Goal: Task Accomplishment & Management: Manage account settings

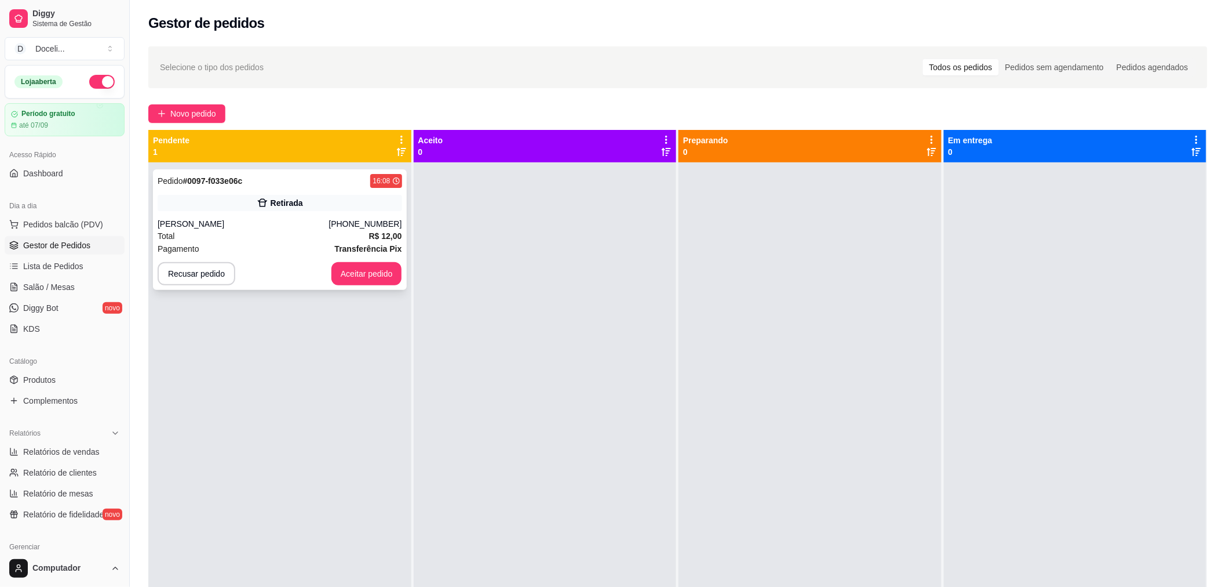
click at [262, 182] on div "Pedido # 0097-f033e06c 16:08" at bounding box center [280, 181] width 245 height 14
click at [322, 193] on div "Pedido # 0097-f033e06c 16:08 Retirada [PERSON_NAME] [PHONE_NUMBER] Total R$ 12,…" at bounding box center [280, 229] width 254 height 121
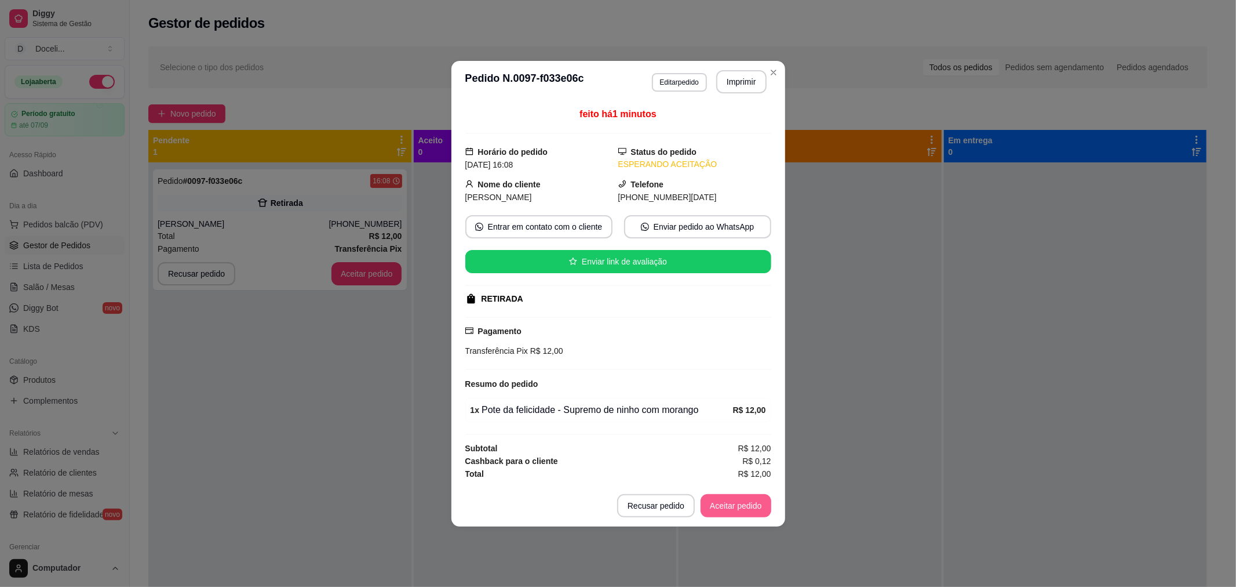
click at [724, 513] on button "Aceitar pedido" at bounding box center [736, 505] width 71 height 23
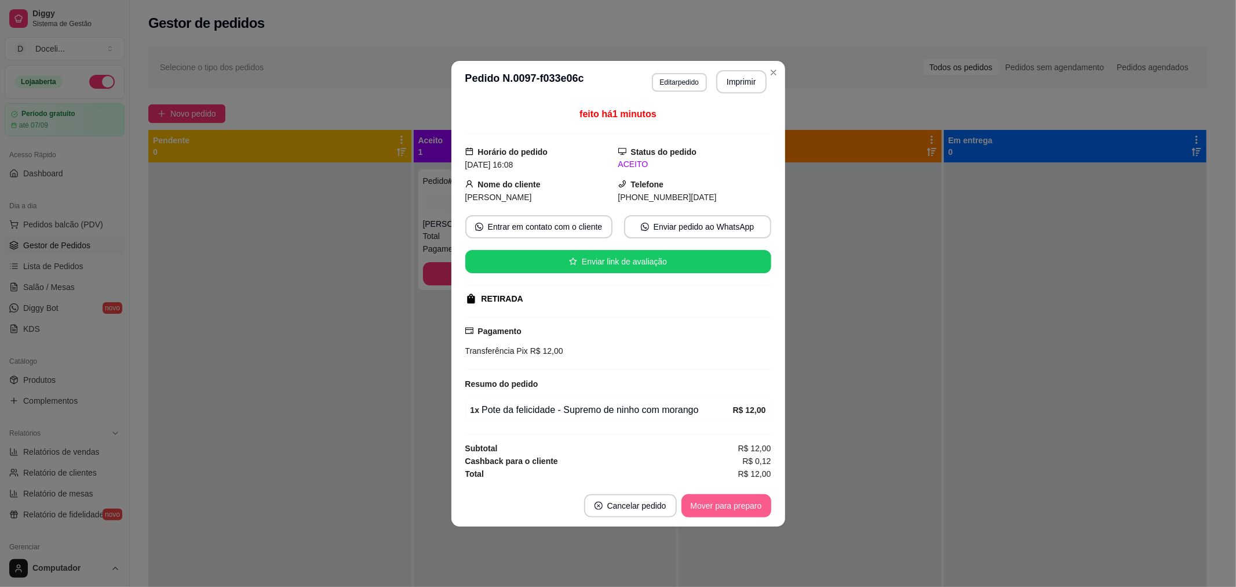
click at [748, 510] on button "Mover para preparo" at bounding box center [727, 505] width 90 height 23
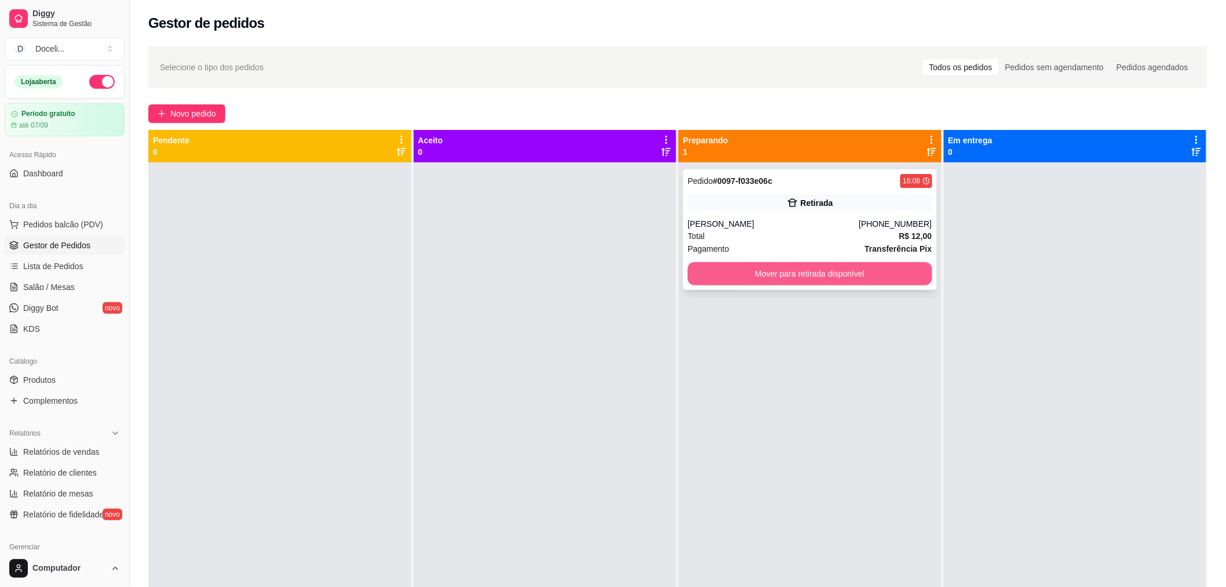
click at [872, 277] on button "Mover para retirada disponível" at bounding box center [810, 273] width 245 height 23
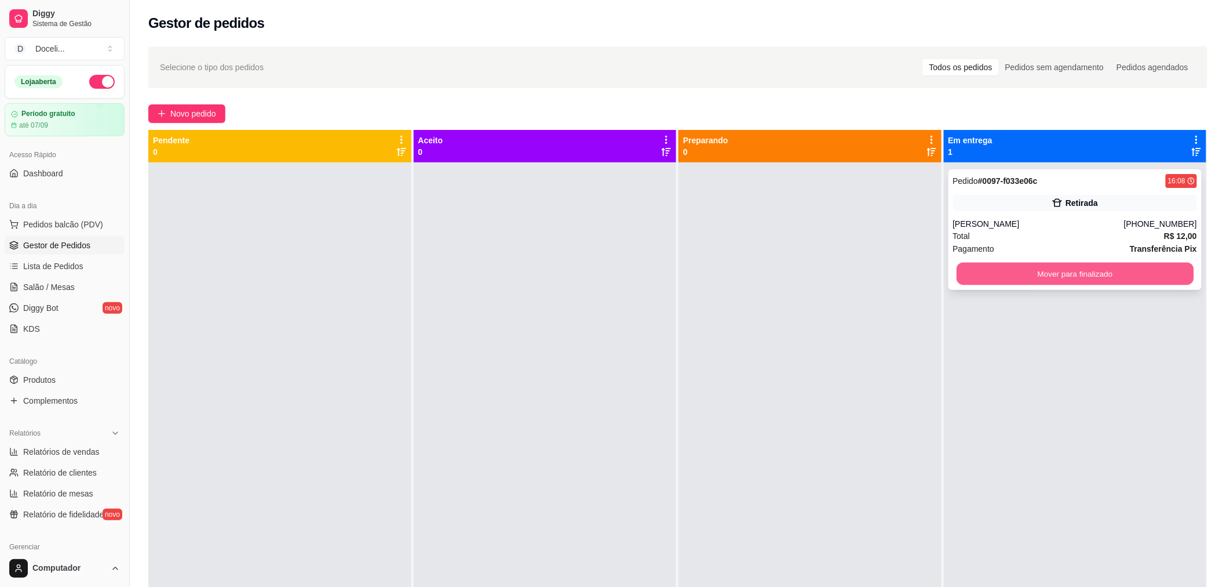
click at [1082, 275] on button "Mover para finalizado" at bounding box center [1075, 274] width 237 height 23
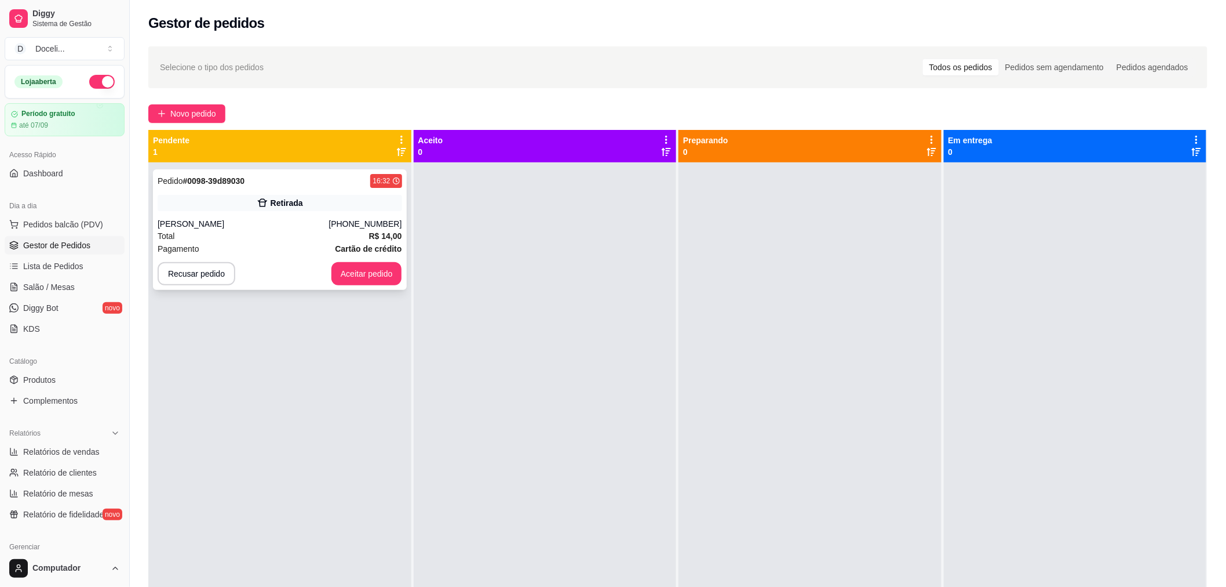
click at [311, 176] on div "Pedido # 0098-39d89030 16:32" at bounding box center [280, 181] width 245 height 14
click at [364, 278] on button "Aceitar pedido" at bounding box center [367, 274] width 68 height 23
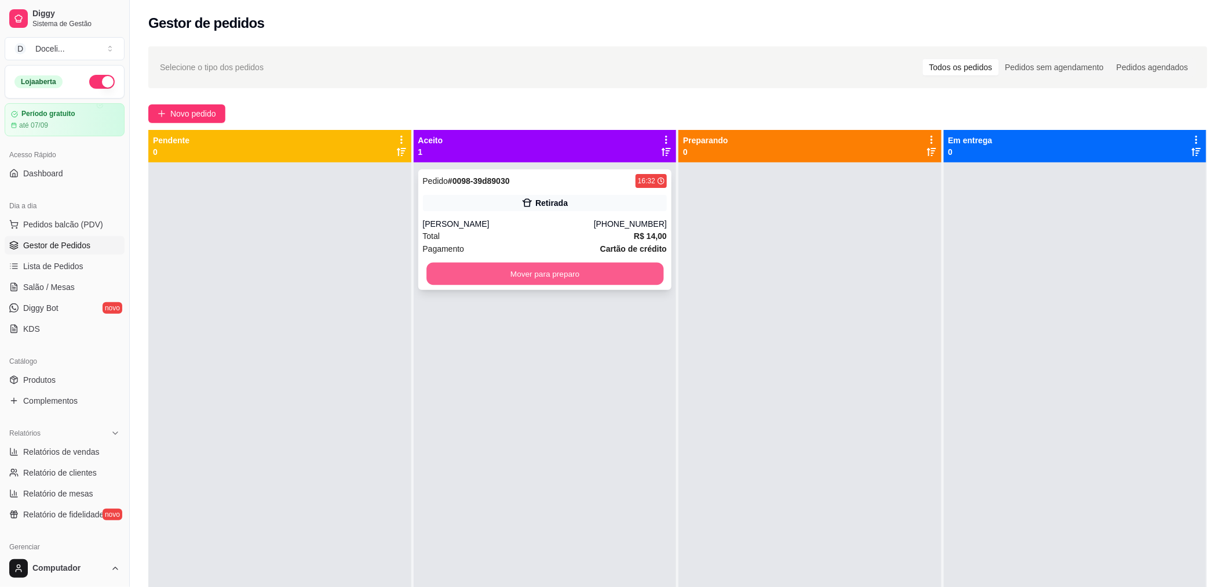
click at [574, 272] on button "Mover para preparo" at bounding box center [545, 274] width 237 height 23
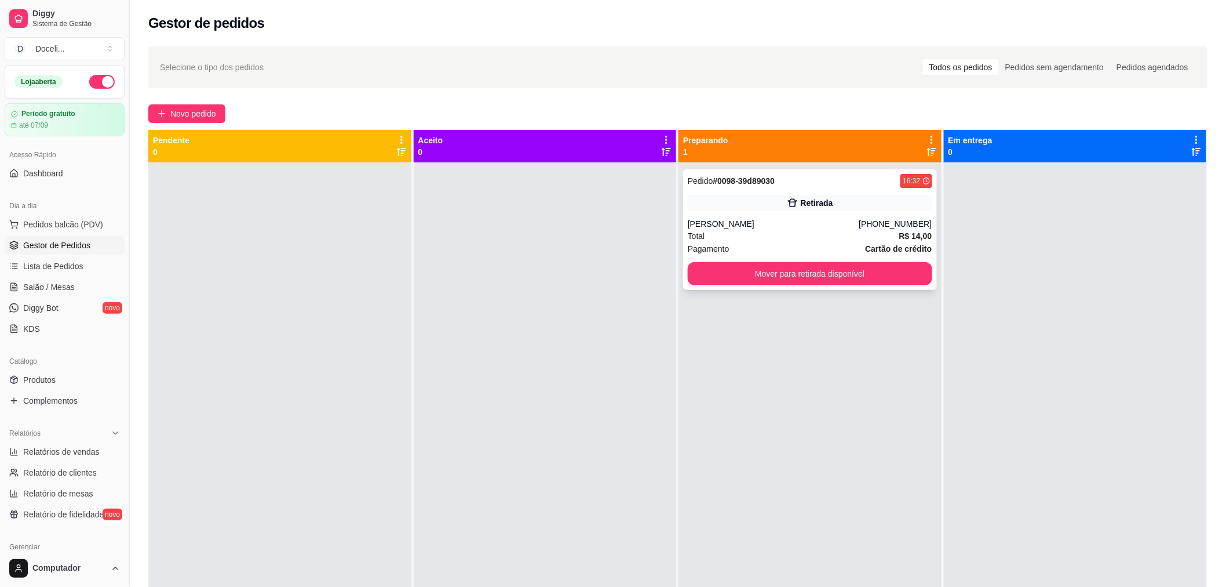
click at [800, 228] on div "[PERSON_NAME]" at bounding box center [773, 224] width 171 height 12
click at [801, 275] on button "Mover para retirada disponível" at bounding box center [809, 274] width 237 height 23
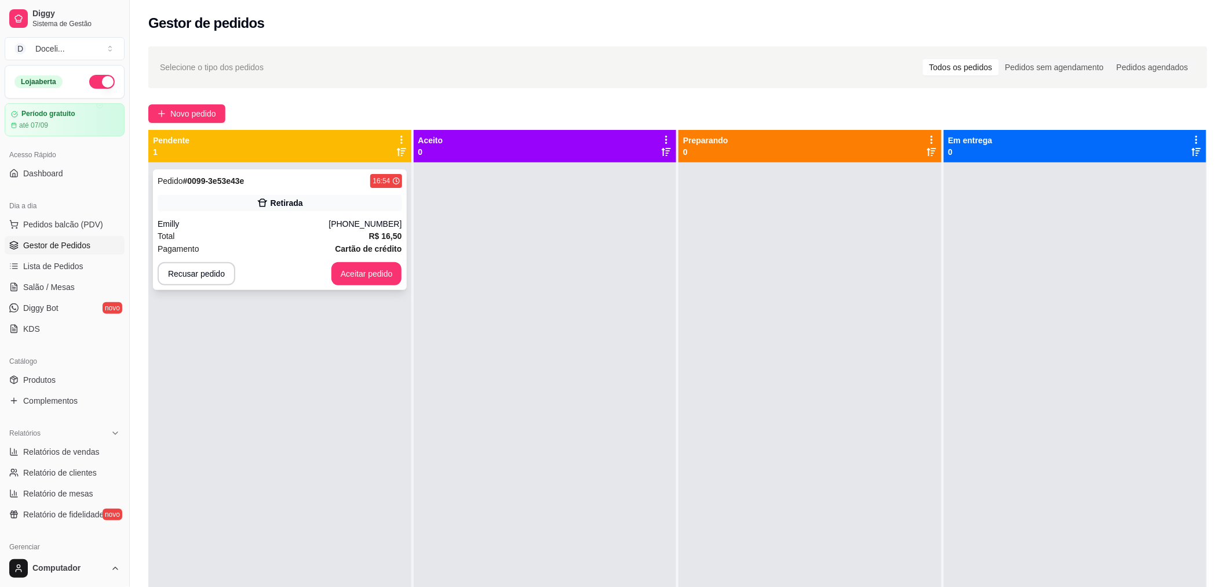
click at [282, 195] on div "Retirada" at bounding box center [280, 203] width 245 height 16
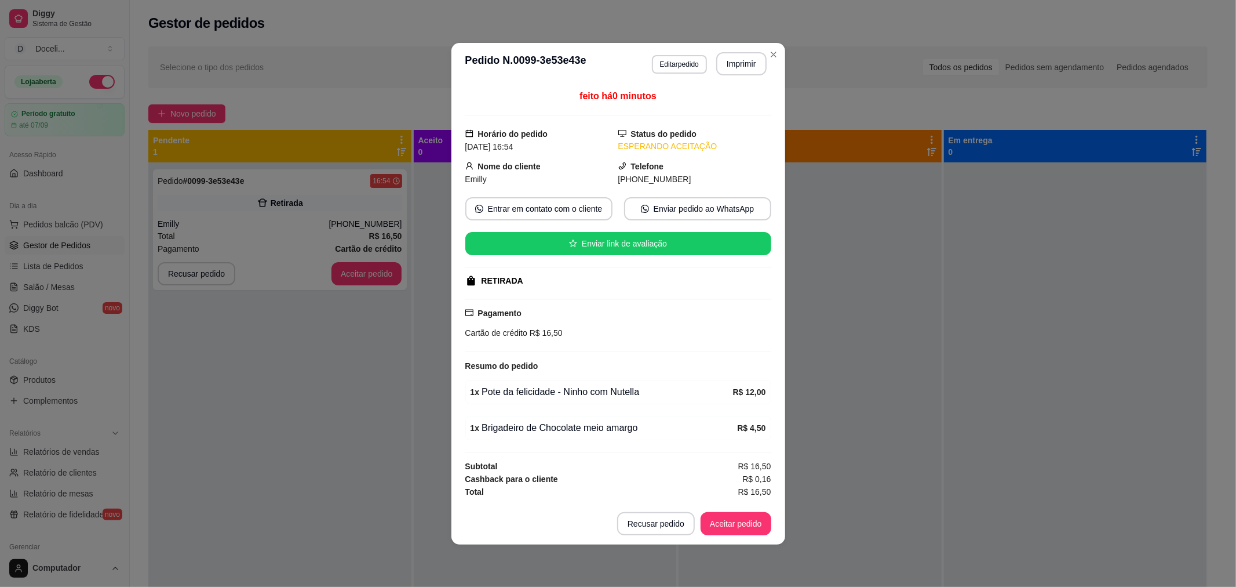
click at [738, 516] on button "Aceitar pedido" at bounding box center [736, 523] width 71 height 23
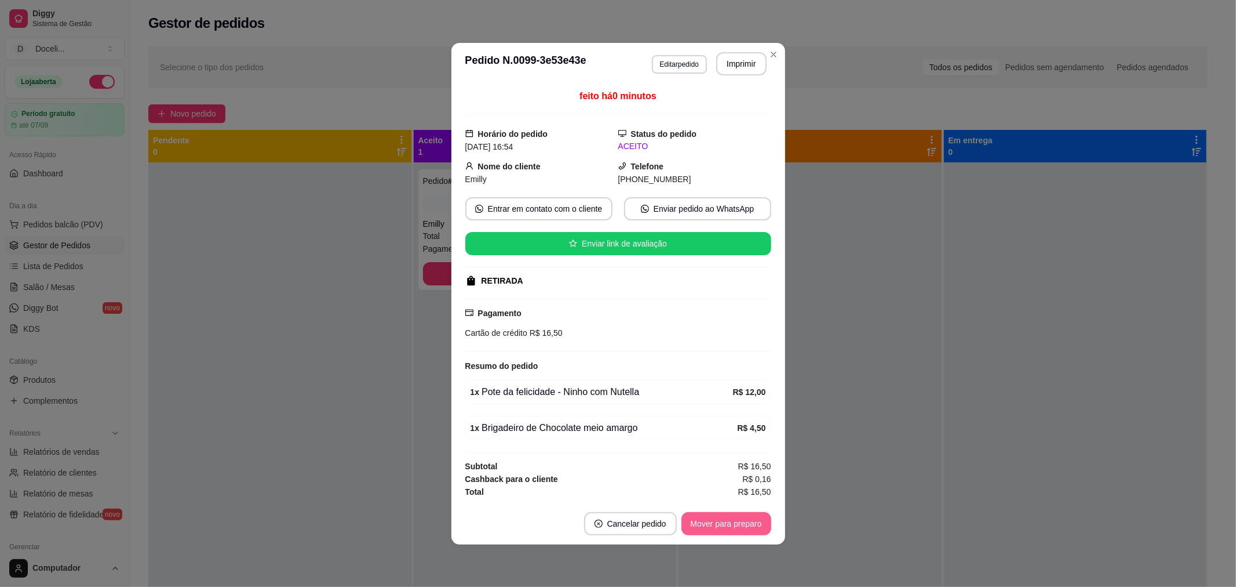
click at [738, 516] on button "Mover para preparo" at bounding box center [727, 523] width 90 height 23
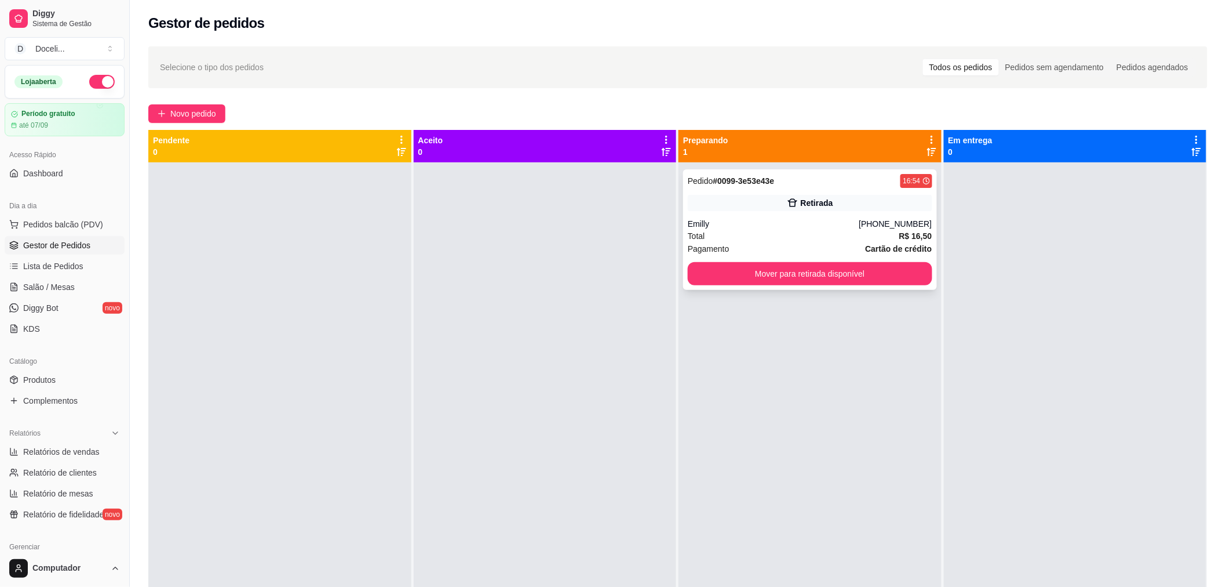
click at [794, 238] on div "Total R$ 16,50" at bounding box center [810, 236] width 245 height 13
click at [807, 269] on button "Mover para retirada disponível" at bounding box center [810, 273] width 245 height 23
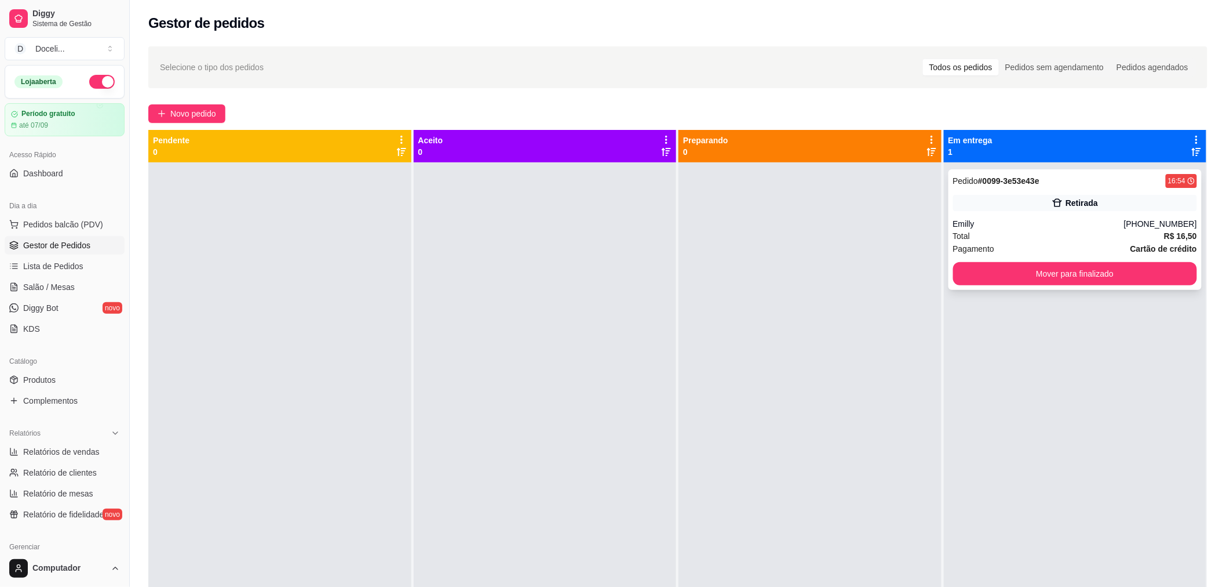
click at [999, 230] on div "Total R$ 16,50" at bounding box center [1075, 236] width 245 height 13
click at [982, 205] on div "Retirada" at bounding box center [1075, 203] width 245 height 16
click at [1046, 281] on button "Mover para finalizado" at bounding box center [1075, 274] width 237 height 23
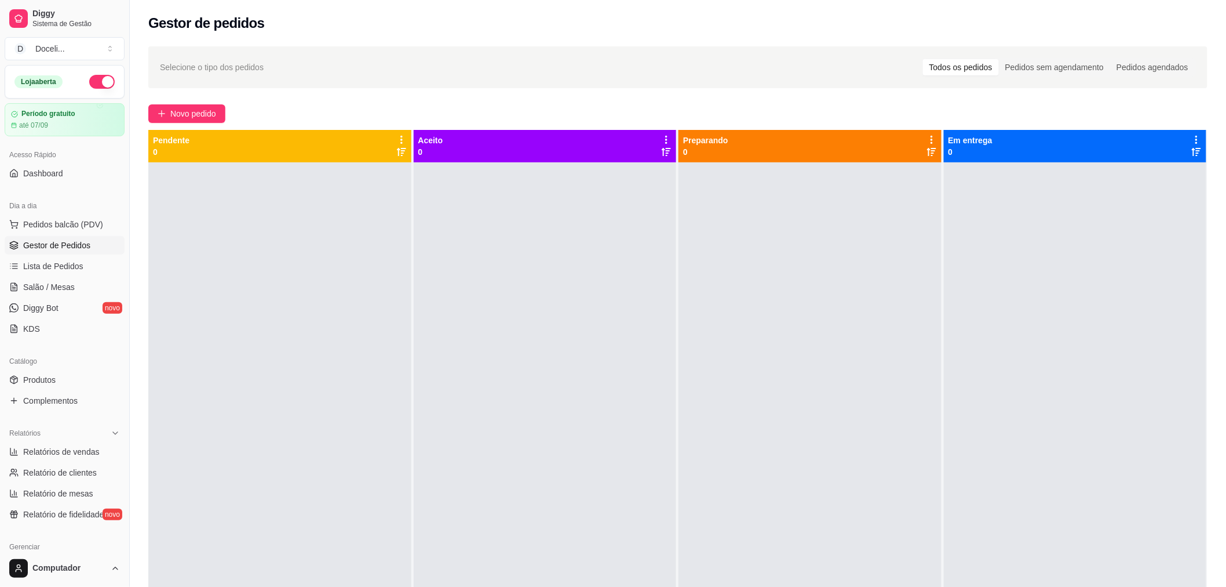
click at [97, 82] on button "button" at bounding box center [102, 82] width 26 height 14
click at [366, 21] on div "Gestor de pedidos" at bounding box center [677, 23] width 1059 height 19
